Goal: Information Seeking & Learning: Learn about a topic

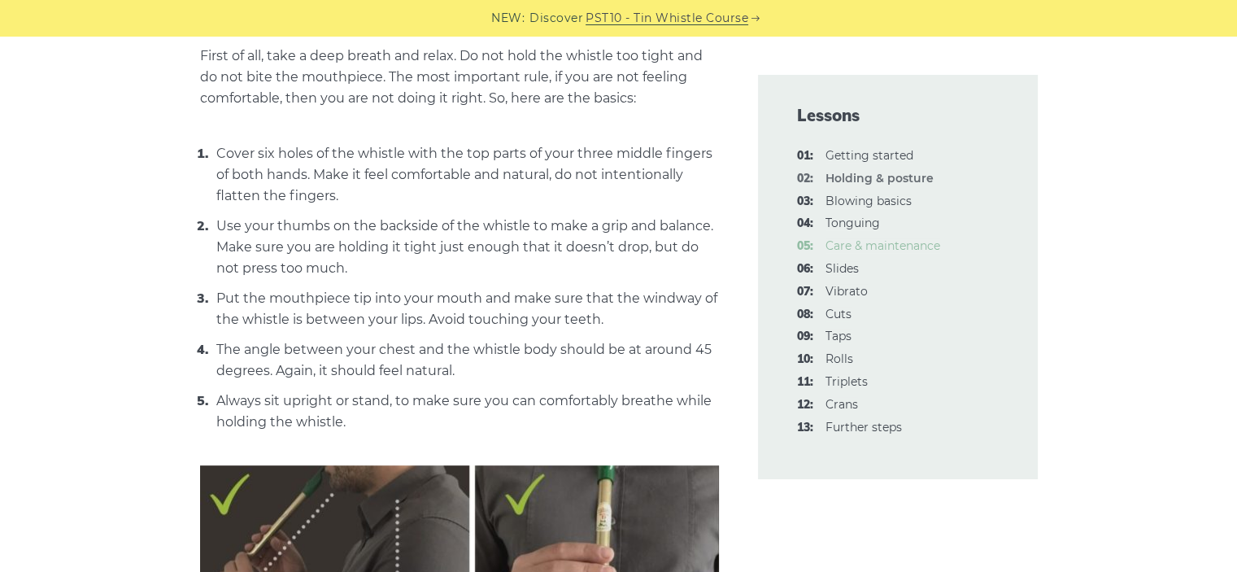
scroll to position [611, 0]
click at [855, 215] on link "04: Tonguing" at bounding box center [852, 222] width 54 height 15
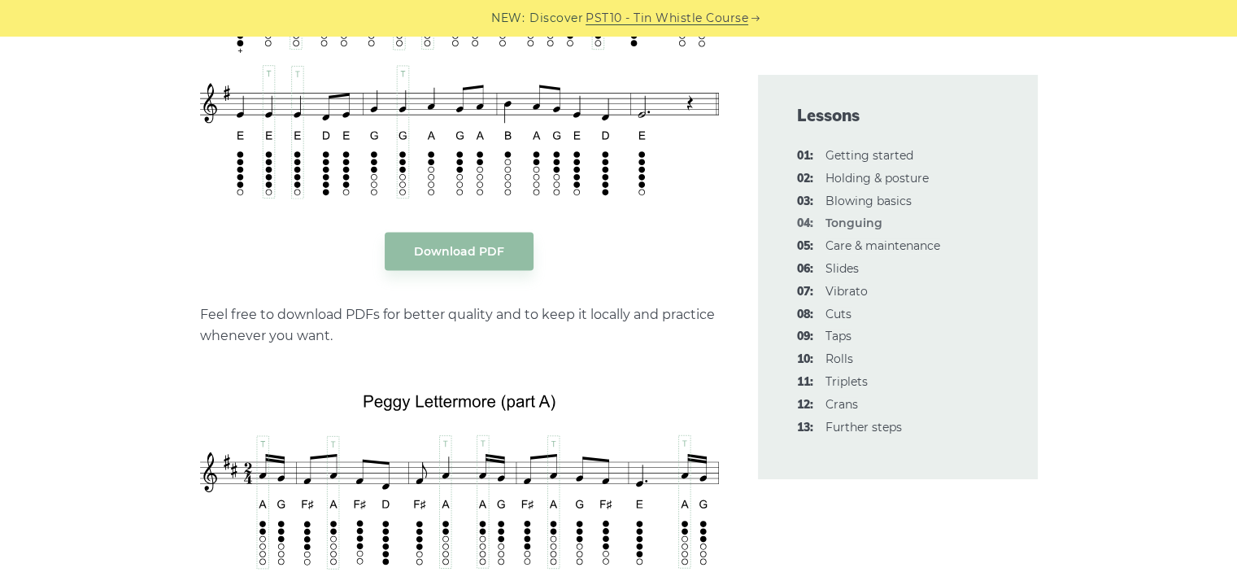
scroll to position [3345, 0]
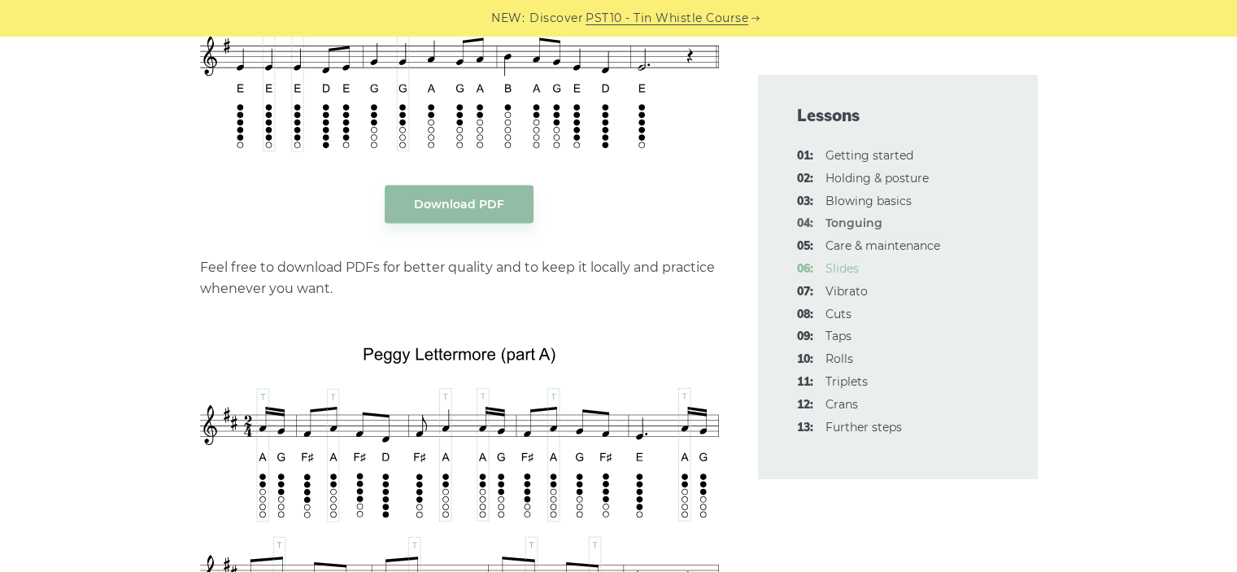
click at [831, 261] on link "06: Slides" at bounding box center [841, 268] width 33 height 15
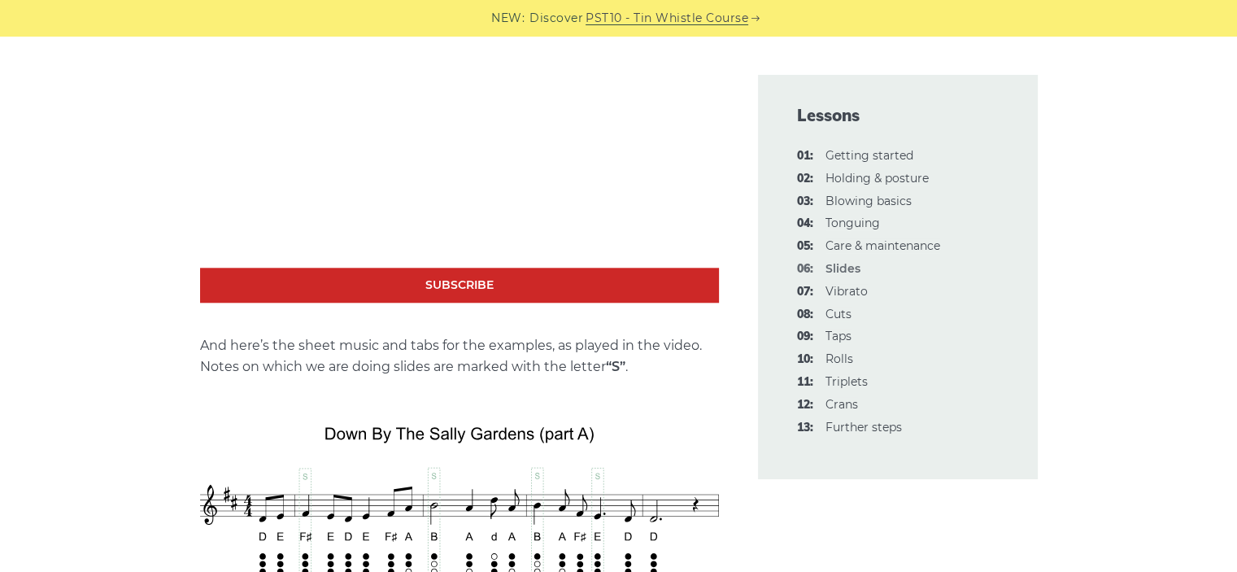
scroll to position [1606, 0]
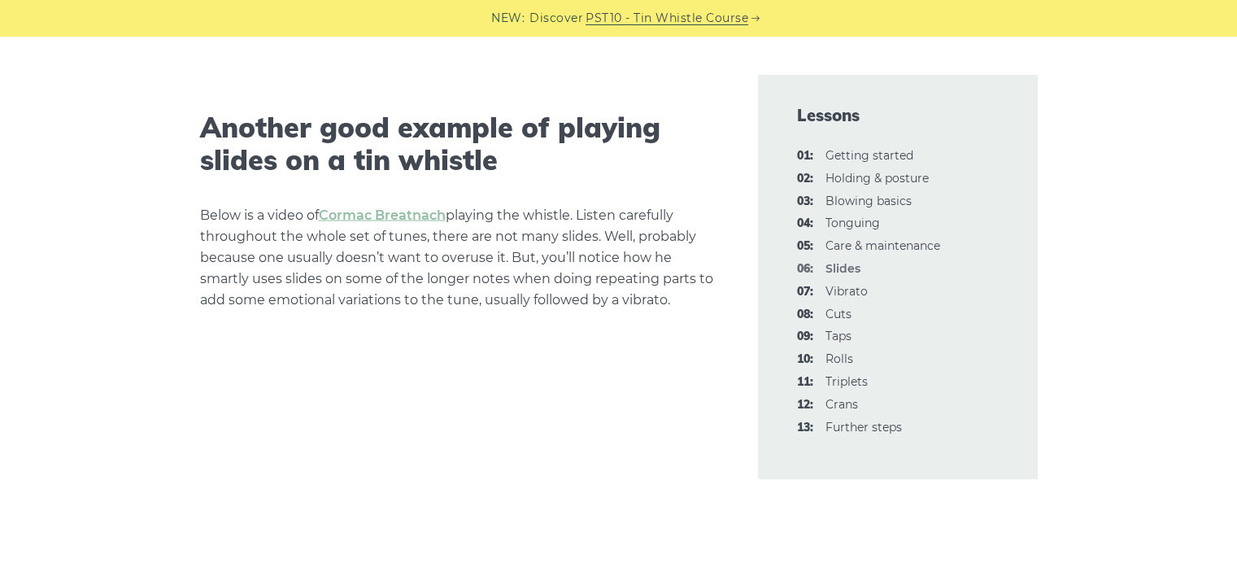
scroll to position [3222, 0]
